Goal: Navigation & Orientation: Understand site structure

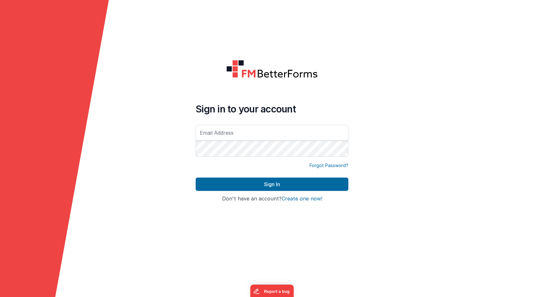
click at [0, 297] on com-1password-button at bounding box center [0, 297] width 0 height 0
type input "[EMAIL_ADDRESS][DOMAIN_NAME]"
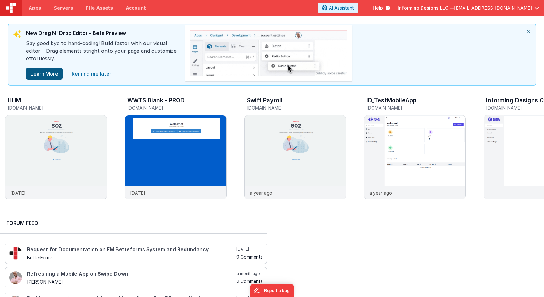
click at [50, 75] on button "Learn More" at bounding box center [44, 74] width 37 height 12
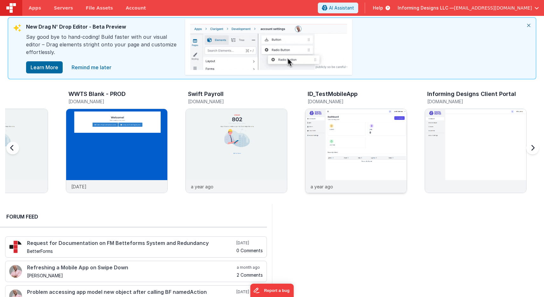
scroll to position [0, 59]
click at [470, 138] on img at bounding box center [474, 159] width 101 height 101
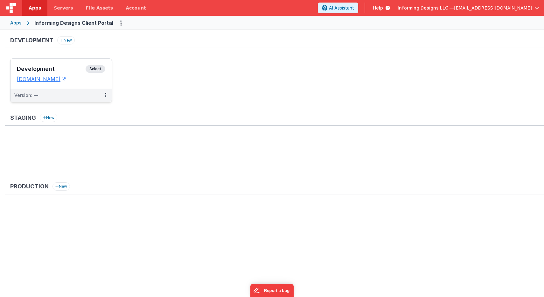
click at [96, 71] on span "Select" at bounding box center [96, 69] width 20 height 8
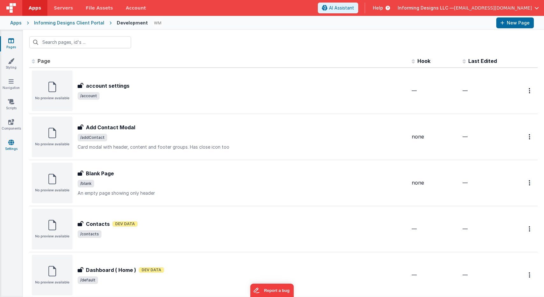
click at [9, 142] on icon at bounding box center [11, 142] width 6 height 6
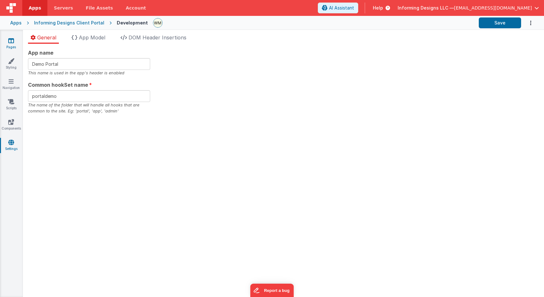
click at [10, 47] on link "Pages" at bounding box center [11, 44] width 23 height 13
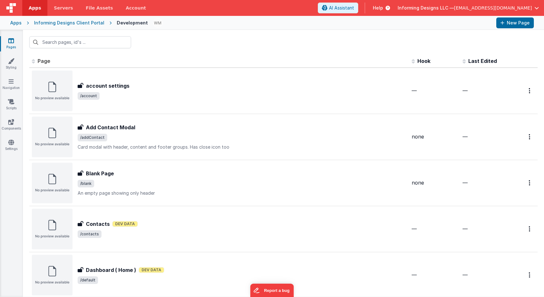
click at [68, 21] on div "Informing Designs Client Portal" at bounding box center [69, 23] width 70 height 6
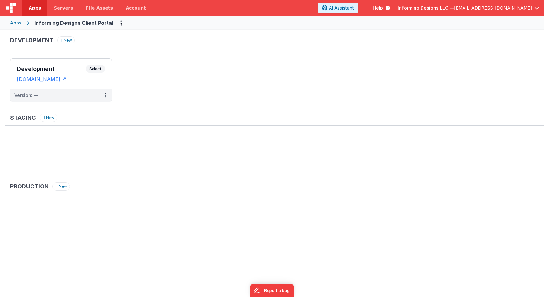
click at [16, 23] on div "Apps" at bounding box center [15, 23] width 11 height 6
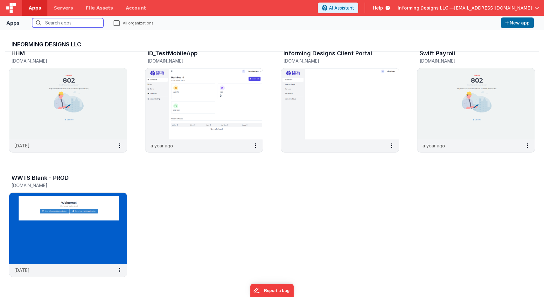
scroll to position [12, 0]
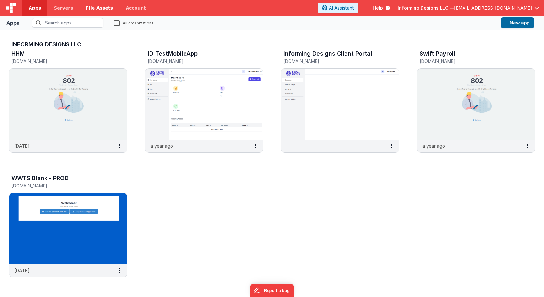
click at [99, 5] on span "File Assets" at bounding box center [99, 8] width 27 height 6
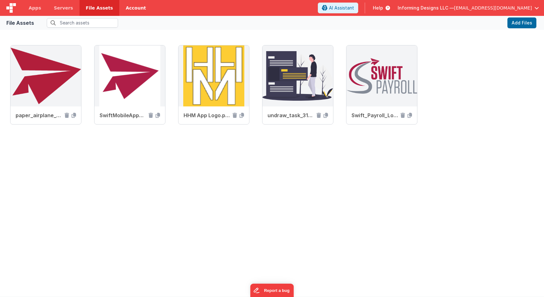
click at [128, 6] on link "Account" at bounding box center [135, 8] width 33 height 16
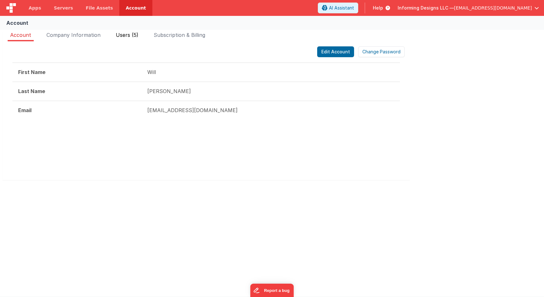
click at [134, 35] on span "Users (5)" at bounding box center [127, 35] width 23 height 6
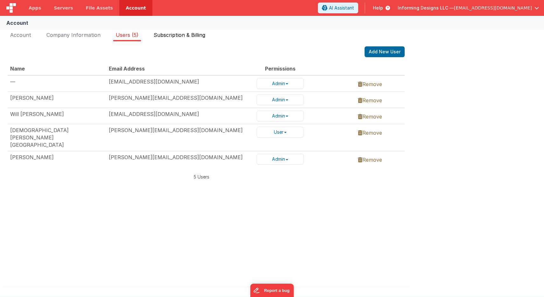
click at [176, 33] on span "Subscription & Billing" at bounding box center [179, 35] width 51 height 6
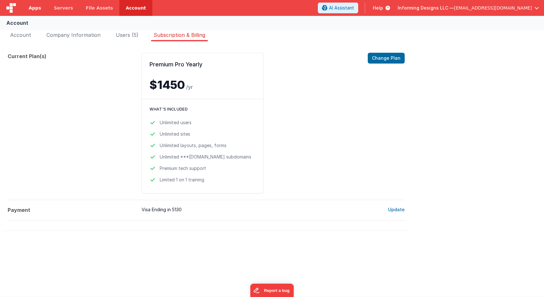
click at [34, 8] on span "Apps" at bounding box center [35, 8] width 12 height 6
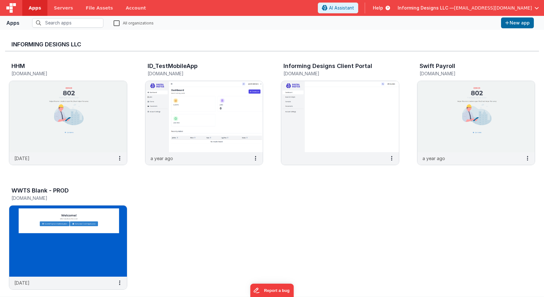
click at [11, 9] on img at bounding box center [11, 8] width 10 height 10
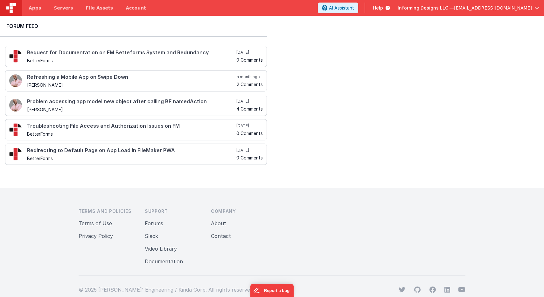
scroll to position [196, 0]
click at [170, 260] on button "Documentation" at bounding box center [164, 262] width 38 height 8
click at [383, 7] on span "Help" at bounding box center [378, 8] width 10 height 6
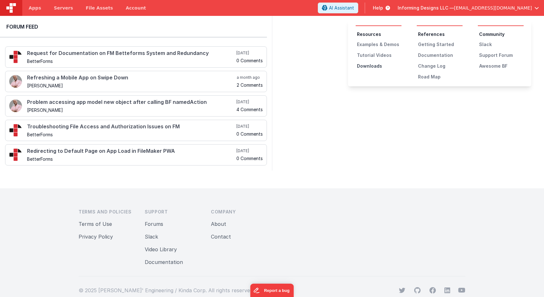
click at [374, 66] on div "Downloads" at bounding box center [379, 66] width 45 height 6
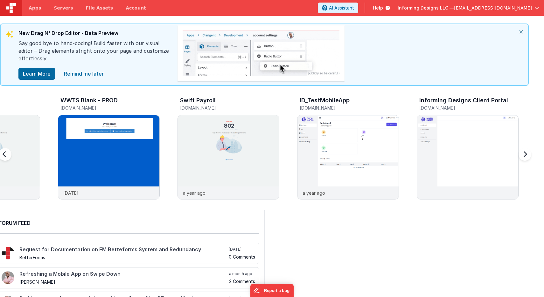
scroll to position [0, 0]
